Goal: Task Accomplishment & Management: Complete application form

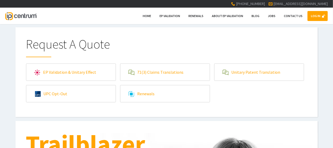
click at [314, 15] on link "LOG IN" at bounding box center [317, 16] width 20 height 10
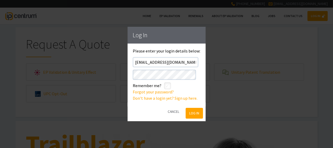
click at [192, 109] on button "Log In" at bounding box center [194, 113] width 17 height 11
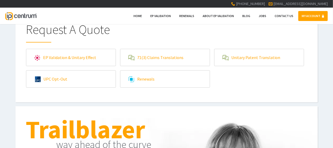
scroll to position [26, 0]
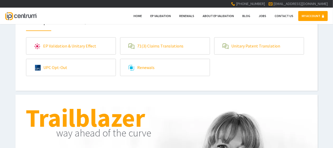
click at [191, 44] on link "71(3) Claims Translations" at bounding box center [164, 46] width 89 height 17
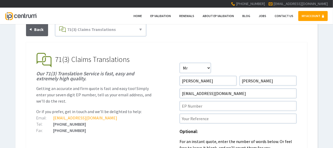
scroll to position [53, 0]
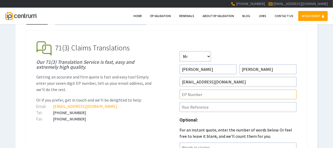
click at [191, 93] on input"] "text" at bounding box center [237, 95] width 117 height 10
paste input"] "22907938.9"
type input"] "EP22907938.9"
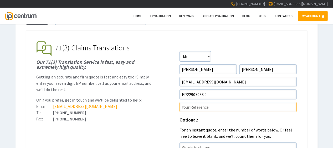
drag, startPoint x: 256, startPoint y: 114, endPoint x: 220, endPoint y: 108, distance: 36.4
paste input"] "P46211EPN1"
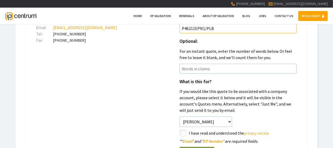
scroll to position [184, 0]
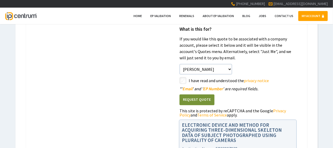
type input"] "P46211EPN1/PLB"
click at [182, 83] on input"] "checkbox" at bounding box center [183, 81] width 6 height 6
checkbox input"] "true"
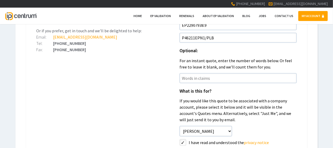
scroll to position [158, 0]
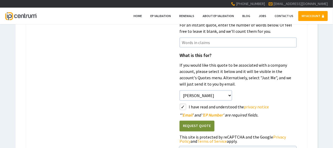
click at [201, 124] on button "Request Quote" at bounding box center [196, 126] width 35 height 11
